Goal: Use online tool/utility: Utilize a website feature to perform a specific function

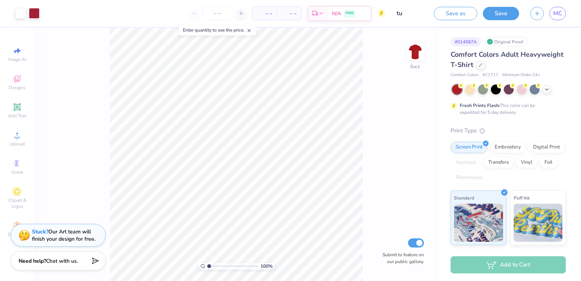
click at [251, 31] on line at bounding box center [249, 30] width 3 height 3
click at [487, 89] on div at bounding box center [483, 89] width 10 height 10
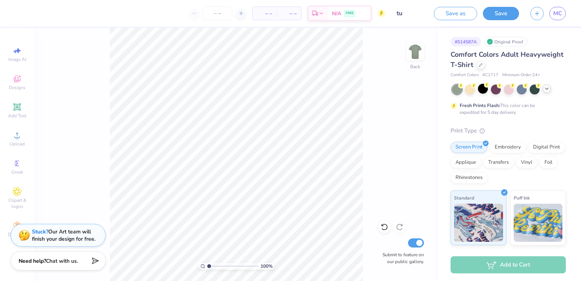
click at [548, 89] on icon at bounding box center [547, 89] width 6 height 6
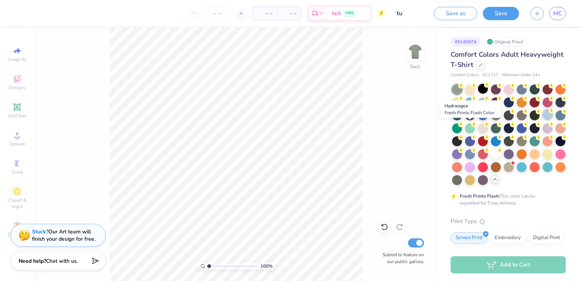
click at [543, 119] on div at bounding box center [548, 115] width 10 height 10
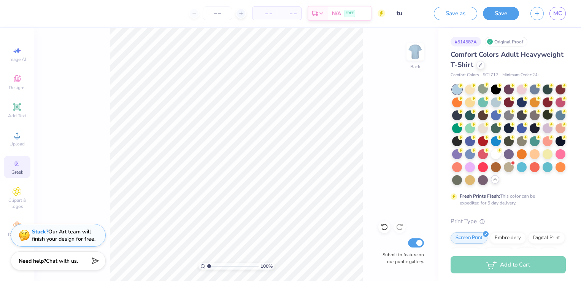
click at [19, 165] on icon at bounding box center [17, 163] width 9 height 9
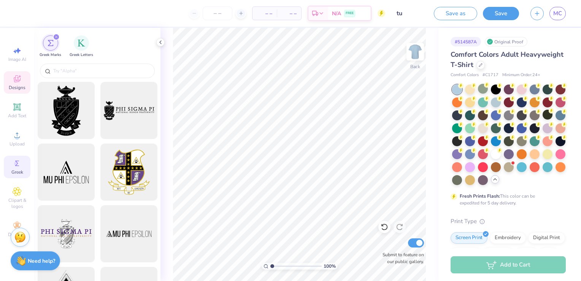
click at [21, 89] on span "Designs" at bounding box center [17, 87] width 17 height 6
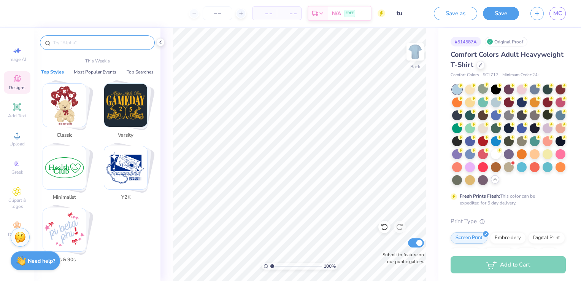
click at [63, 43] on input "text" at bounding box center [100, 43] width 97 height 8
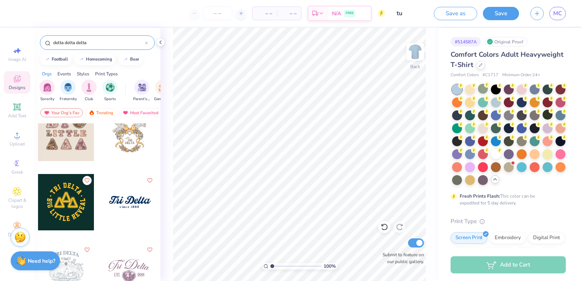
scroll to position [820, 0]
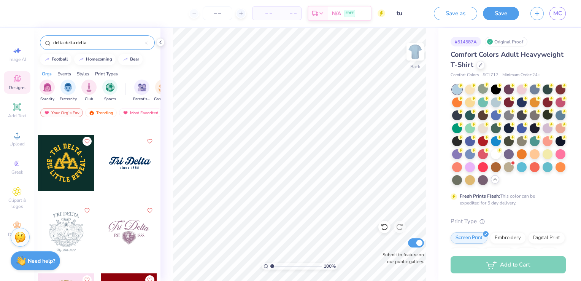
type input "delta delta delta"
click at [121, 162] on div at bounding box center [129, 163] width 56 height 56
type input "2.74"
type input "0.85"
type input "3.38"
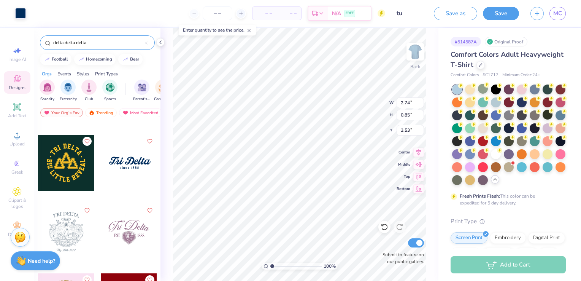
type input "3.53"
click at [413, 52] on img at bounding box center [415, 52] width 30 height 30
click at [15, 56] on div "Image AI" at bounding box center [17, 54] width 27 height 22
select select "4"
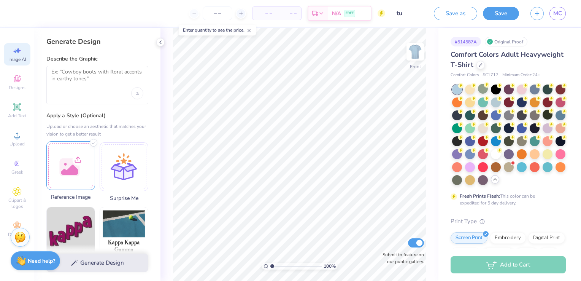
click at [71, 159] on div at bounding box center [70, 165] width 49 height 49
click at [78, 82] on textarea at bounding box center [97, 77] width 92 height 19
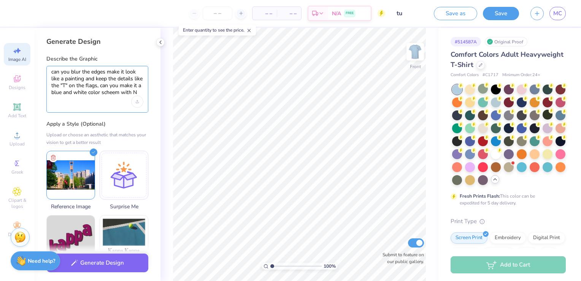
scroll to position [0, 0]
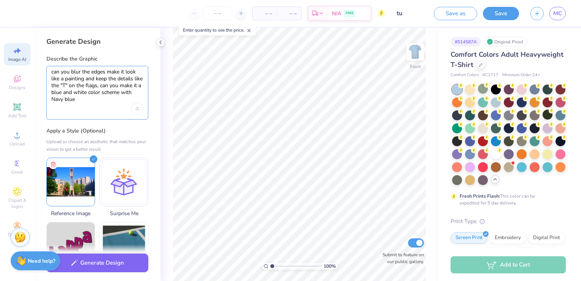
click at [78, 100] on textarea "can you blur the edges make it look like a painting and keep the details like t…" at bounding box center [97, 85] width 92 height 34
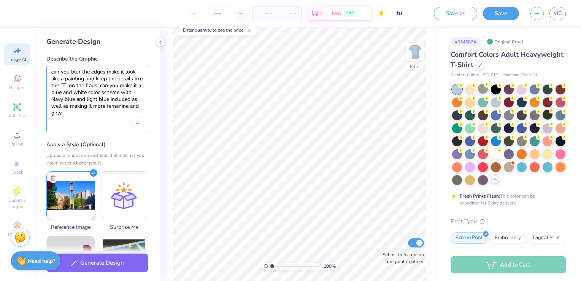
click at [120, 110] on textarea "can you blur the edges make it look like a painting and keep the details like t…" at bounding box center [97, 92] width 92 height 48
type textarea "can you blur the edges make it look like a painting and keep the details like t…"
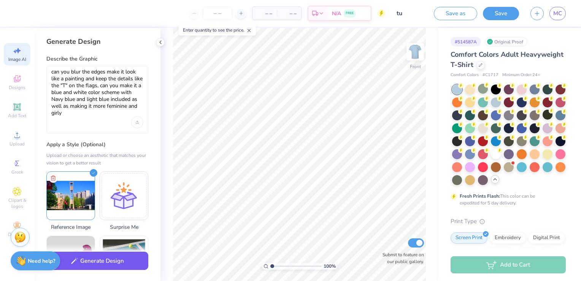
click at [120, 259] on button "Generate Design" at bounding box center [97, 260] width 102 height 19
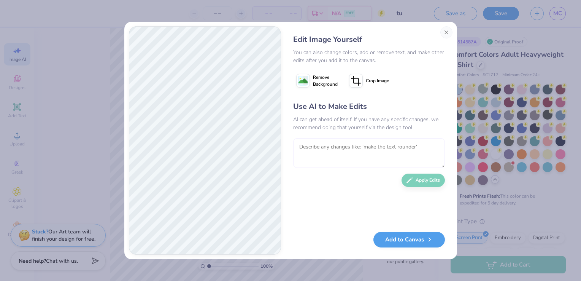
click at [323, 148] on textarea at bounding box center [369, 153] width 152 height 30
type textarea "can you make it less like a painting"
click at [429, 183] on button "Apply Edits" at bounding box center [423, 178] width 43 height 13
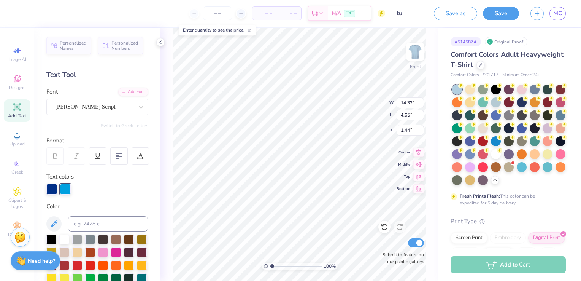
click at [64, 234] on div at bounding box center [64, 239] width 10 height 10
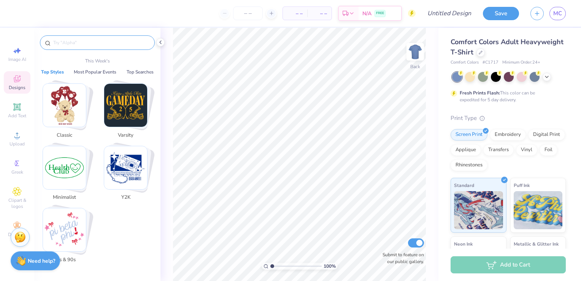
click at [73, 41] on input "text" at bounding box center [100, 43] width 97 height 8
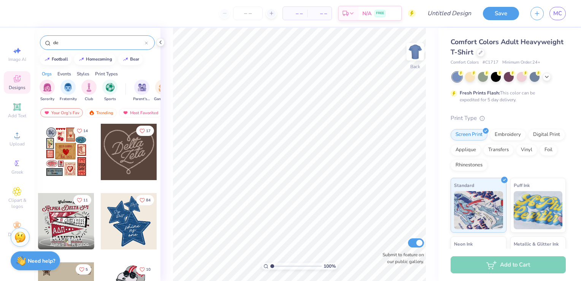
type input "d"
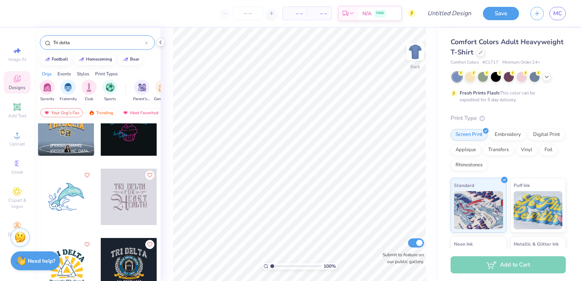
scroll to position [4040, 0]
type input "Tri delta"
click at [67, 192] on div at bounding box center [66, 197] width 56 height 56
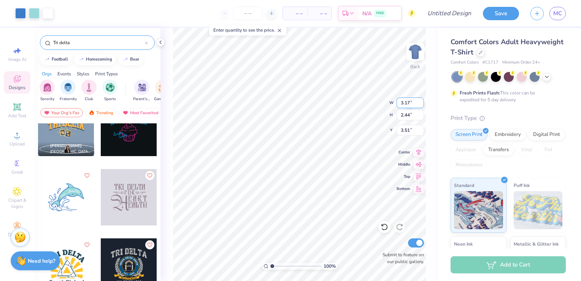
type input "3.17"
type input "2.44"
type input "3.25"
click at [549, 78] on icon at bounding box center [547, 76] width 6 height 6
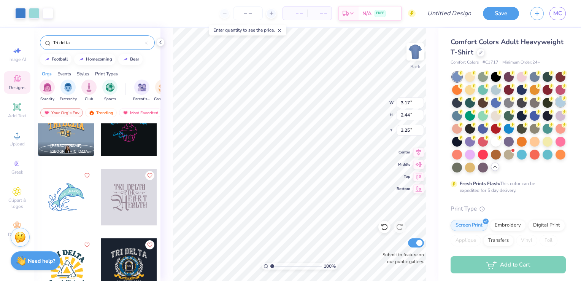
click at [556, 107] on div at bounding box center [561, 102] width 10 height 10
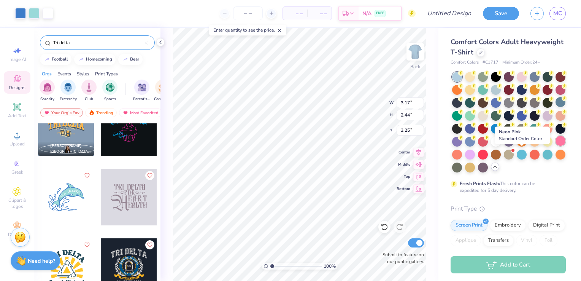
click at [556, 146] on div at bounding box center [561, 141] width 10 height 10
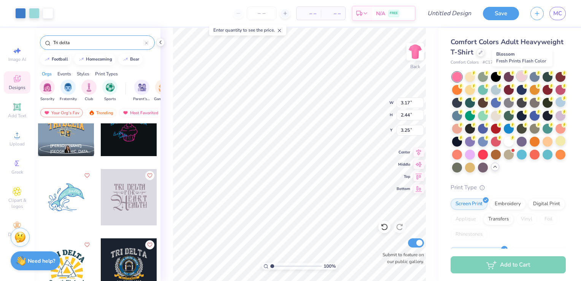
click at [522, 77] on div at bounding box center [522, 76] width 10 height 10
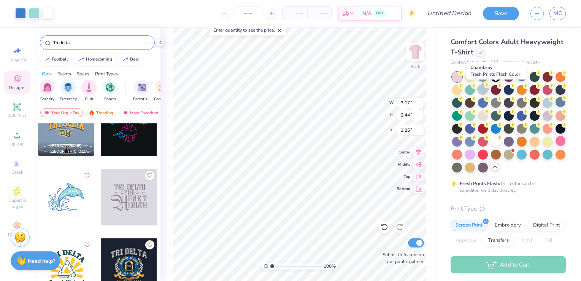
click at [488, 87] on div at bounding box center [483, 89] width 10 height 10
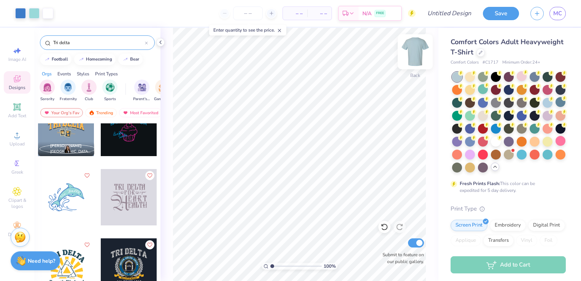
click at [414, 43] on img at bounding box center [415, 52] width 30 height 30
click at [94, 39] on input "Tri delta" at bounding box center [98, 43] width 92 height 8
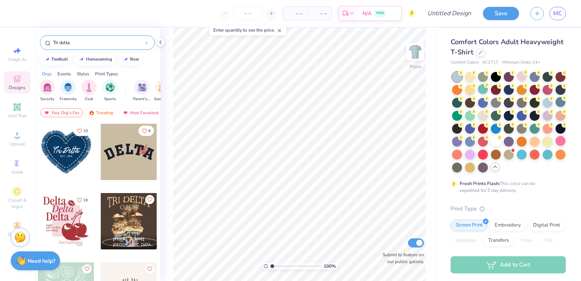
click at [148, 43] on icon at bounding box center [146, 43] width 2 height 2
click at [14, 52] on icon at bounding box center [17, 50] width 9 height 9
select select "4"
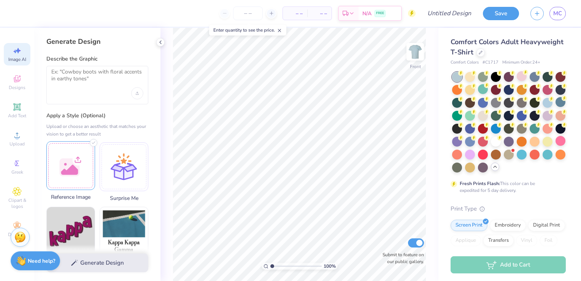
click at [77, 174] on div at bounding box center [70, 165] width 49 height 49
click at [90, 74] on textarea at bounding box center [97, 77] width 92 height 19
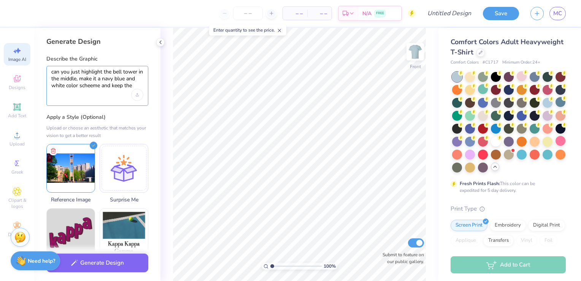
scroll to position [0, 0]
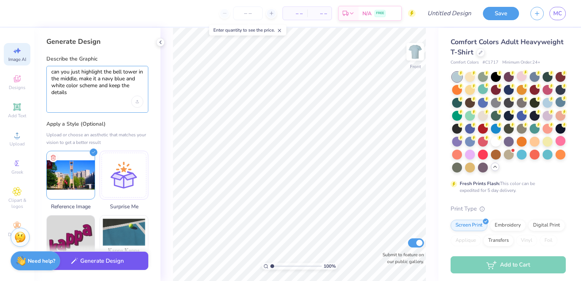
type textarea "can you just highlight the bell tower in the middle, make it a navy blue and wh…"
click at [100, 263] on button "Generate Design" at bounding box center [97, 260] width 102 height 19
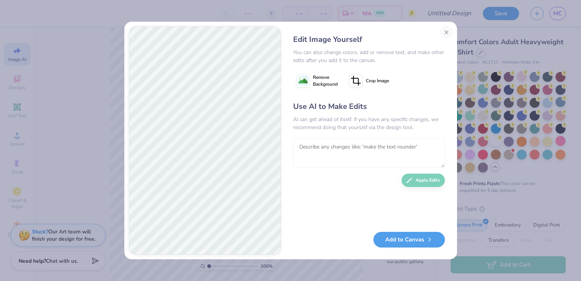
click at [352, 148] on textarea at bounding box center [369, 153] width 152 height 30
type textarea "get rid of everything except the bell tower and make the edges rounder"
click at [428, 177] on button "Apply Edits" at bounding box center [423, 178] width 43 height 13
